Goal: Task Accomplishment & Management: Manage account settings

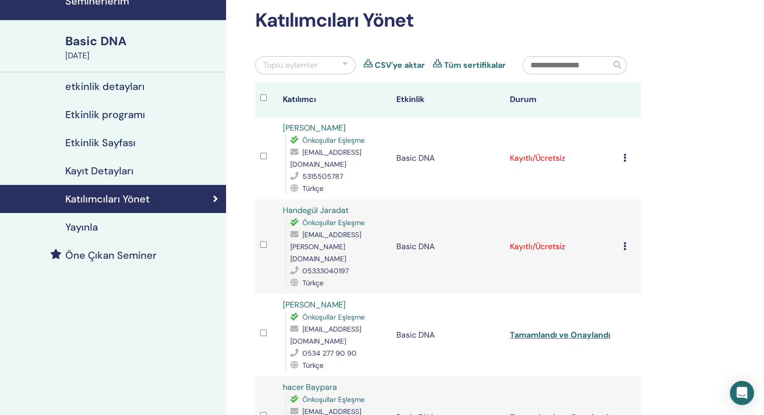
scroll to position [100, 0]
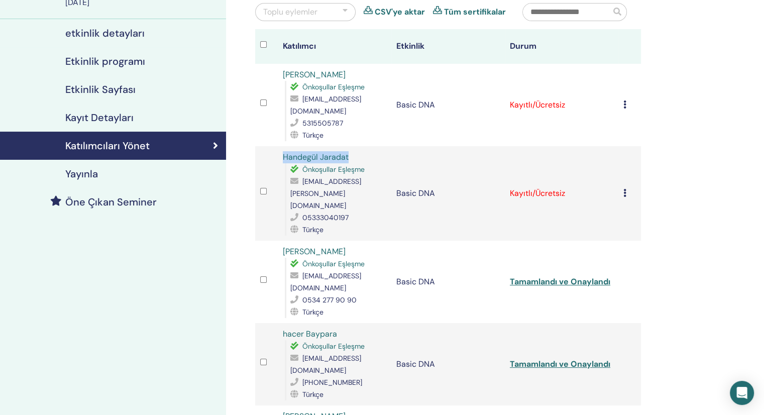
drag, startPoint x: 367, startPoint y: 143, endPoint x: 275, endPoint y: 141, distance: 92.9
click at [275, 146] on tr "Handegül Jaradat Önkoşullar Eşleşme handegul.jaradat@gmail.com 05333040197 Türk…" at bounding box center [448, 193] width 386 height 94
copy tr "Handegül Jaradat"
drag, startPoint x: 359, startPoint y: 73, endPoint x: 279, endPoint y: 67, distance: 80.6
click at [279, 67] on td "Damla Karaarslan Önkoşullar Eşleşme dmlgok@gmail.com 5315505787 Türkçe" at bounding box center [334, 105] width 113 height 82
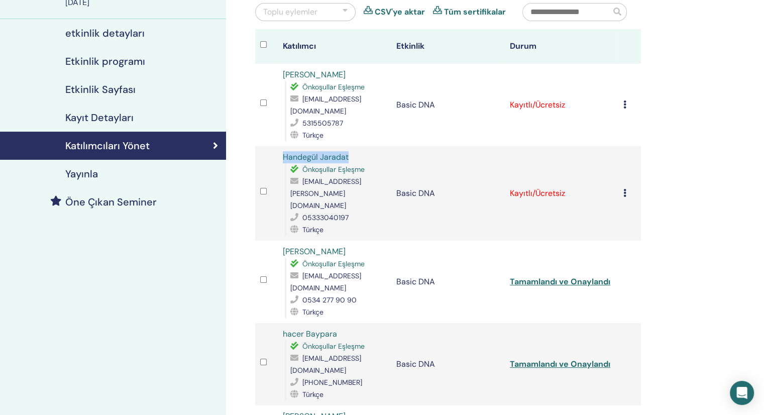
copy link "[PERSON_NAME]"
click at [627, 187] on div "Kaydı İptal Et Otomatik onaylama Ücretli Olarak İşaretle Ödenmemiş olarak işare…" at bounding box center [629, 193] width 13 height 12
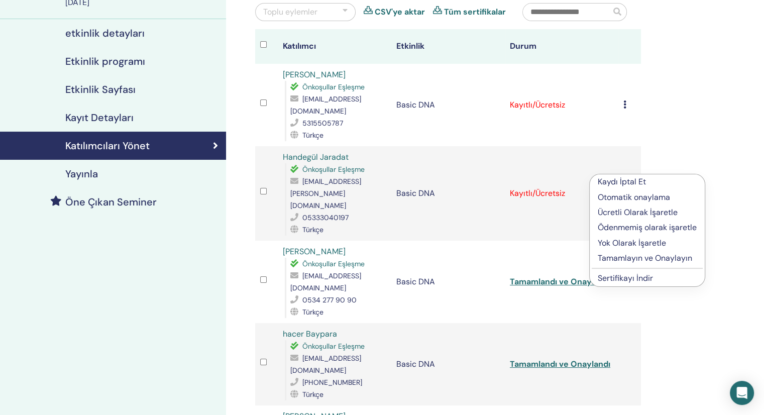
click at [621, 260] on p "Tamamlayın ve Onaylayın" at bounding box center [646, 258] width 99 height 12
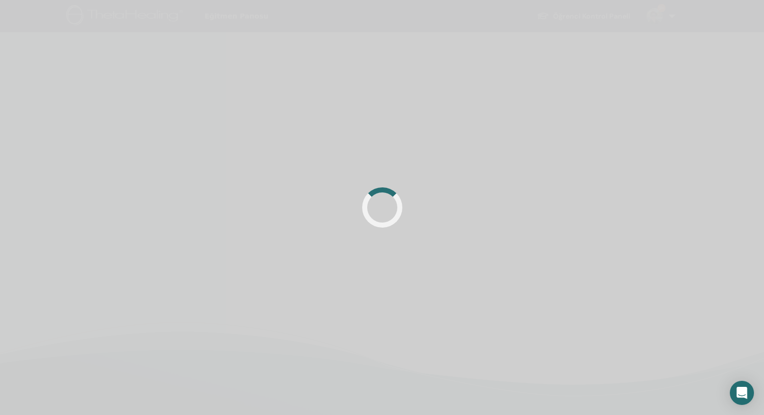
scroll to position [100, 0]
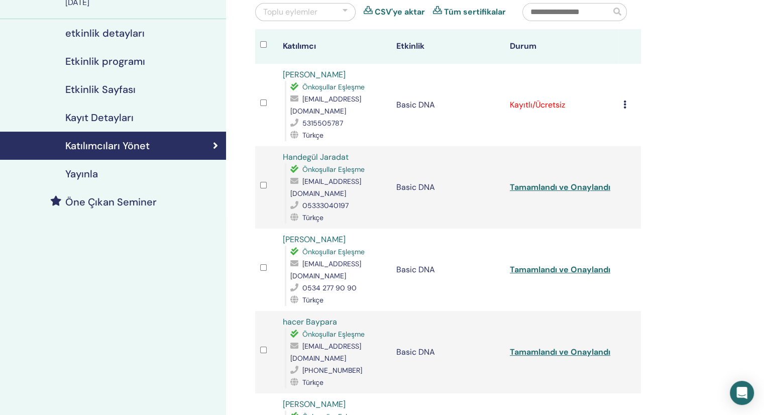
click at [624, 100] on icon at bounding box center [624, 104] width 3 height 8
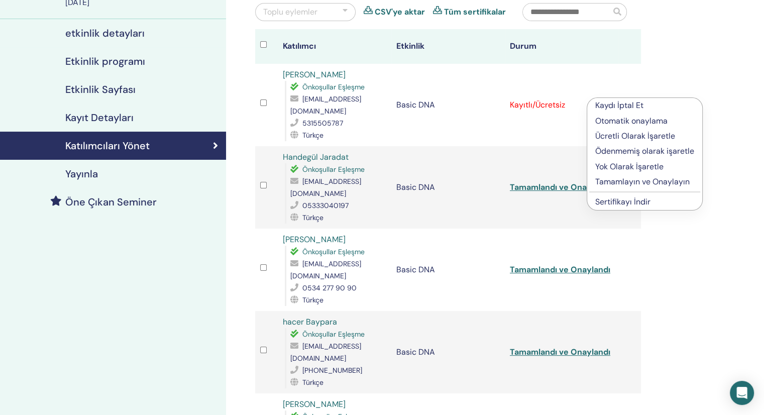
click at [623, 185] on p "Tamamlayın ve Onaylayın" at bounding box center [644, 182] width 99 height 12
